Goal: Task Accomplishment & Management: Manage account settings

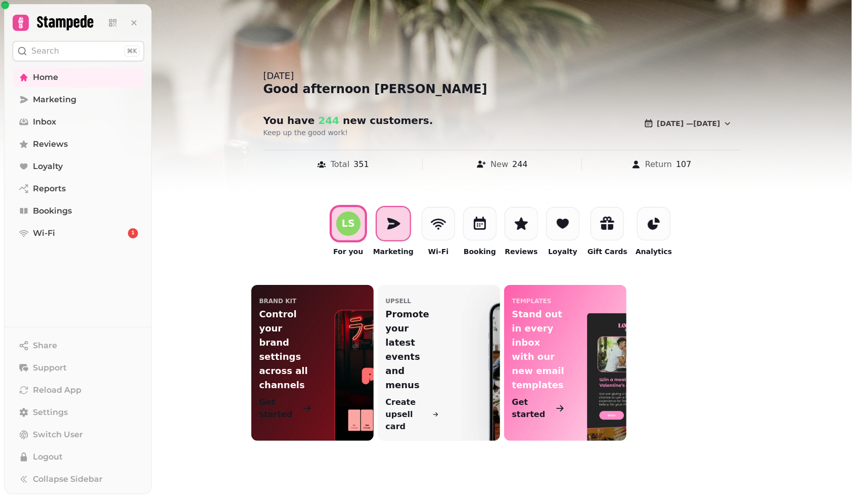
click at [395, 231] on icon at bounding box center [394, 224] width 16 height 16
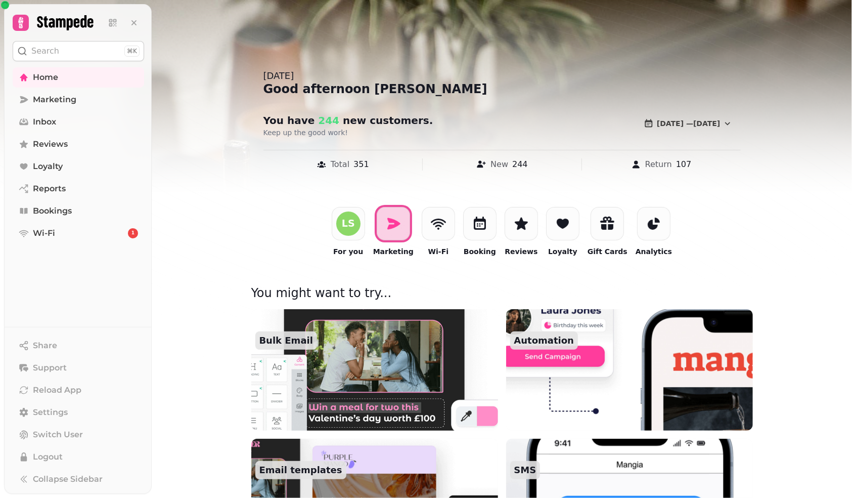
click at [354, 322] on div at bounding box center [317, 320] width 115 height 6
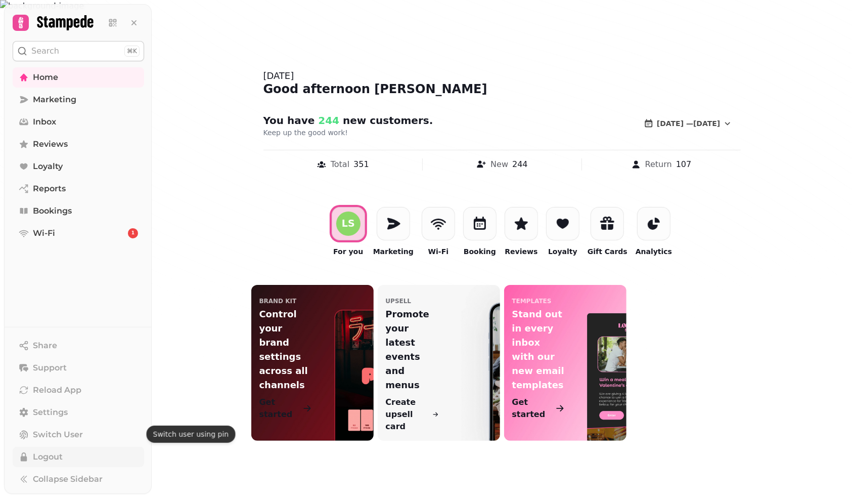
click at [54, 453] on span "Logout" at bounding box center [48, 457] width 30 height 12
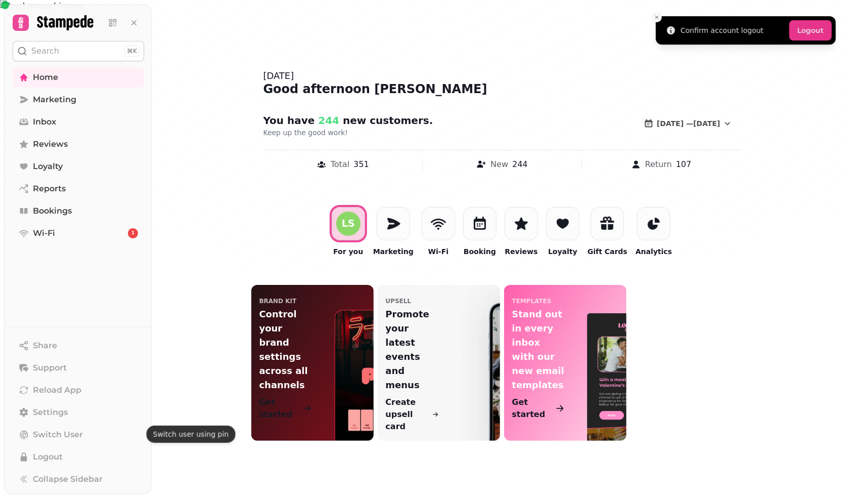
click at [802, 33] on button "Logout" at bounding box center [811, 30] width 42 height 20
